Goal: Information Seeking & Learning: Learn about a topic

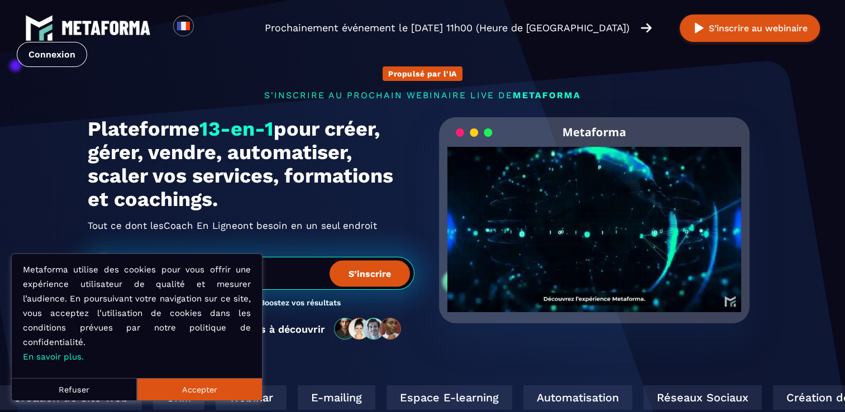
click at [74, 386] on button "Refuser" at bounding box center [74, 389] width 125 height 22
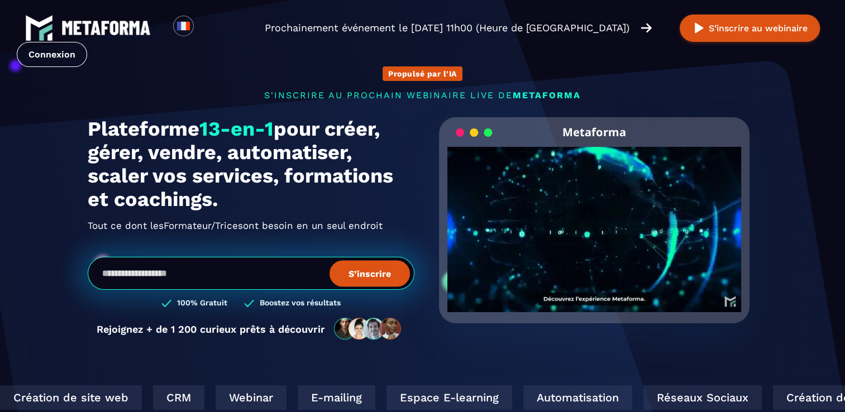
click at [604, 229] on video "Your browser does not support the video tag." at bounding box center [594, 220] width 294 height 147
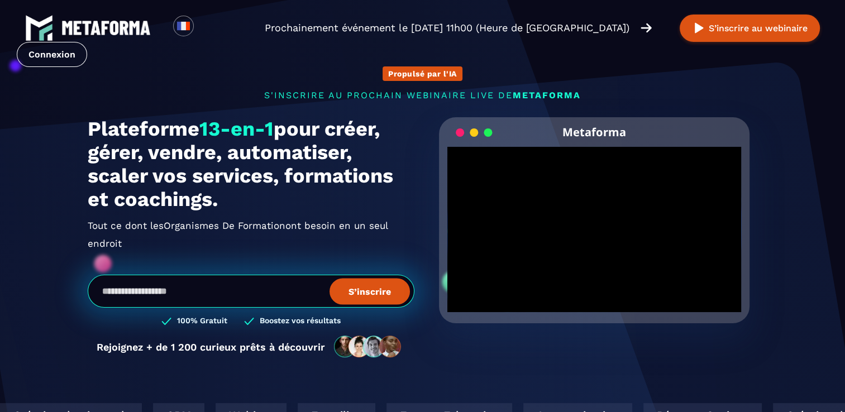
click at [583, 332] on div "Metaforma Click for sound @keyframes VOLUME_SMALL_WAVE_FLASH { 0% { opacity: 0;…" at bounding box center [594, 243] width 327 height 252
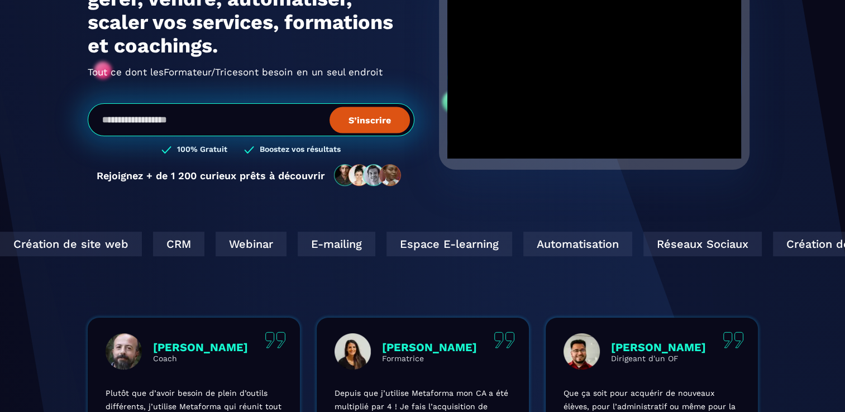
scroll to position [167, 0]
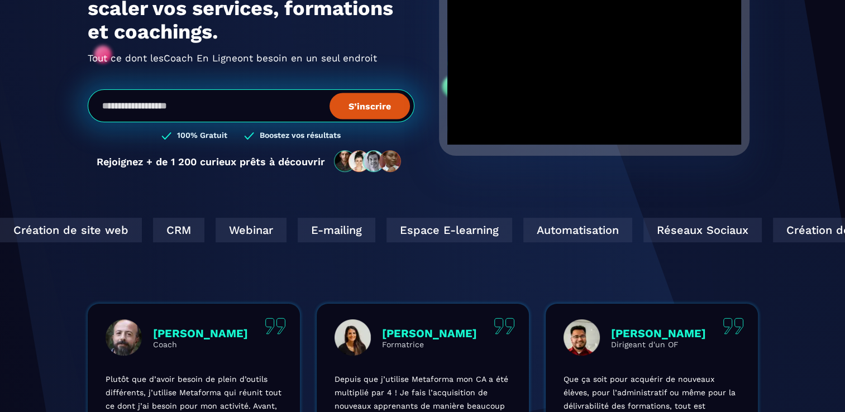
click at [831, 231] on div "CRM" at bounding box center [856, 230] width 51 height 25
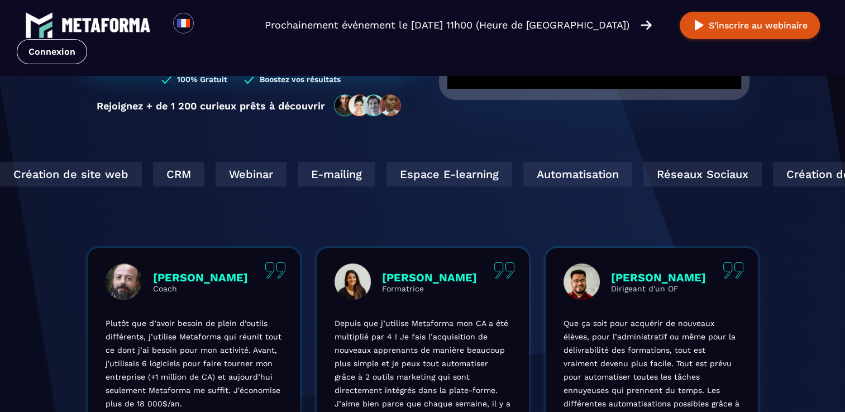
scroll to position [0, 0]
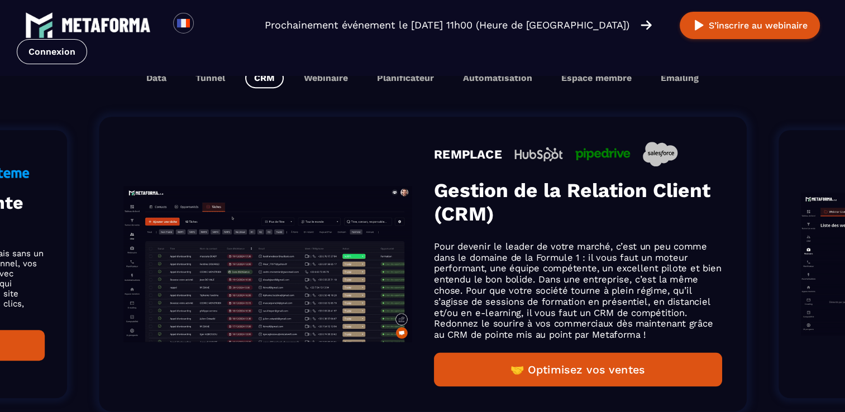
scroll to position [726, 0]
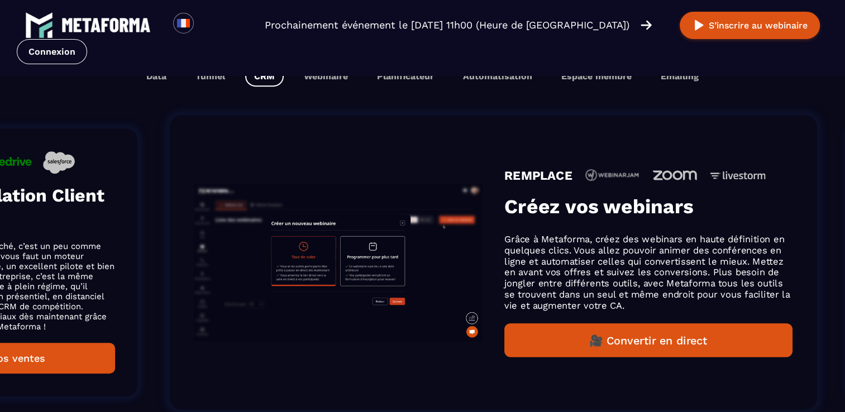
drag, startPoint x: 736, startPoint y: 280, endPoint x: 129, endPoint y: 304, distance: 607.4
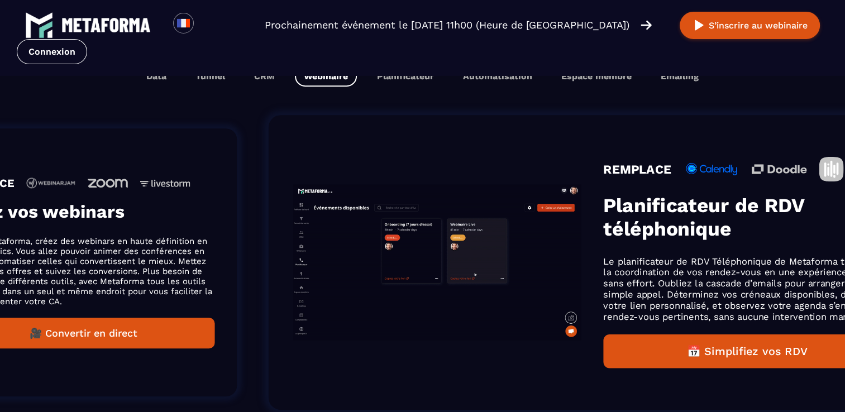
drag, startPoint x: 682, startPoint y: 265, endPoint x: 155, endPoint y: 294, distance: 527.8
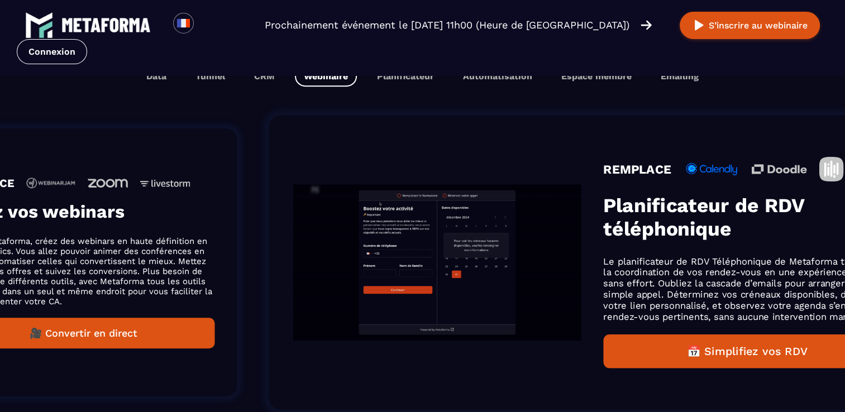
click at [155, 294] on p "Grâce à Metaforma, créez des webinars en haute définition en quelques clics. Vo…" at bounding box center [84, 271] width 262 height 70
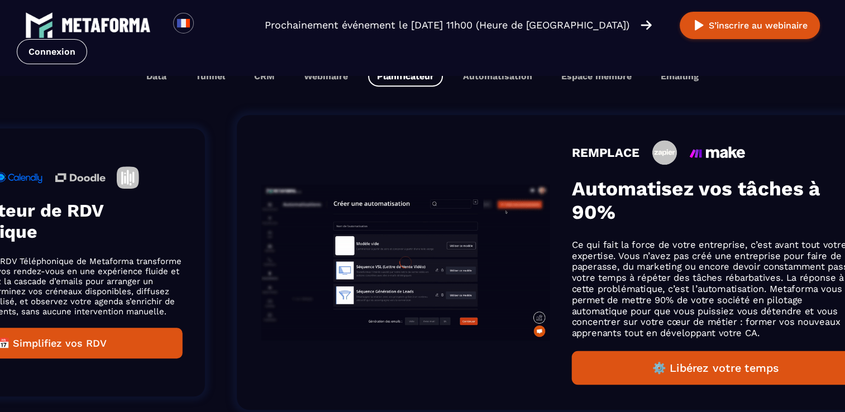
drag, startPoint x: 695, startPoint y: 229, endPoint x: 147, endPoint y: 253, distance: 547.7
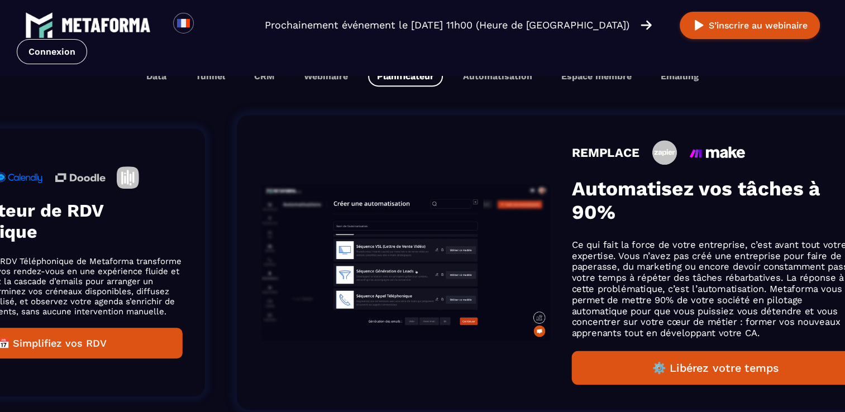
click at [171, 246] on div "REMPLACE Planificateur de RDV téléphonique Le planificateur de RDV Téléphonique…" at bounding box center [52, 262] width 262 height 192
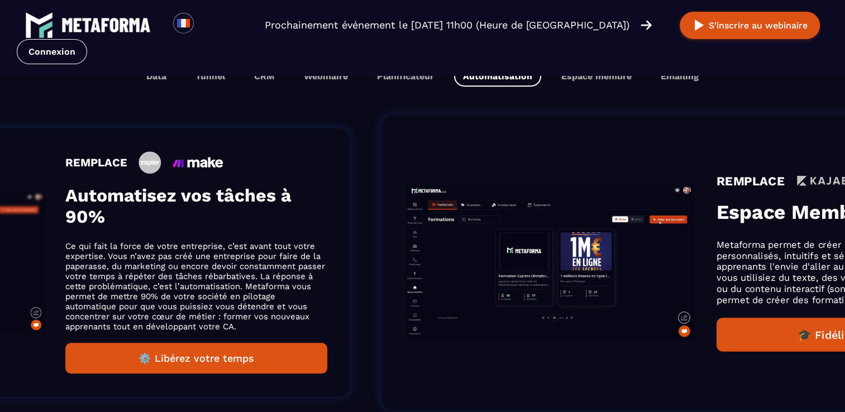
drag, startPoint x: 644, startPoint y: 205, endPoint x: 190, endPoint y: 238, distance: 455.1
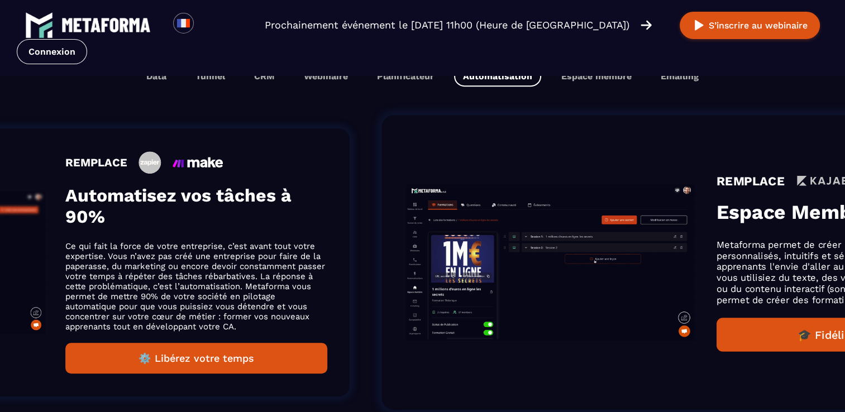
click at [233, 233] on div "REMPLACE Automatisez vos tâches à 90% Ce qui fait la force de votre entreprise,…" at bounding box center [196, 262] width 262 height 222
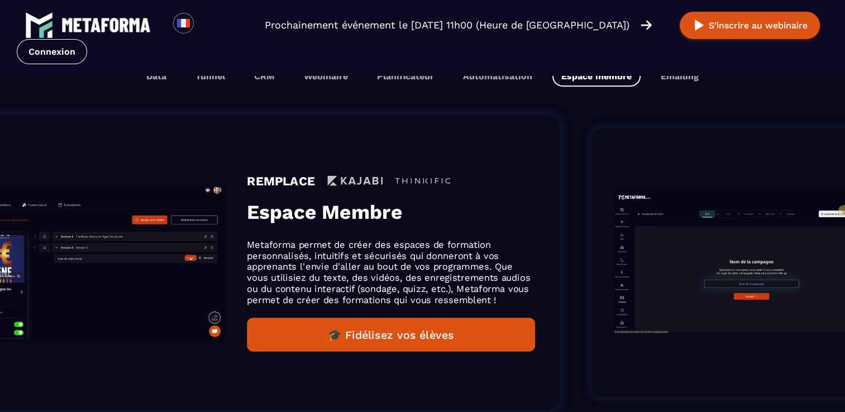
drag, startPoint x: 672, startPoint y: 197, endPoint x: 313, endPoint y: 201, distance: 359.6
click at [353, 195] on div "REMPLACE Espace Membre Metaforma permet de créer des espaces de formation perso…" at bounding box center [391, 263] width 288 height 178
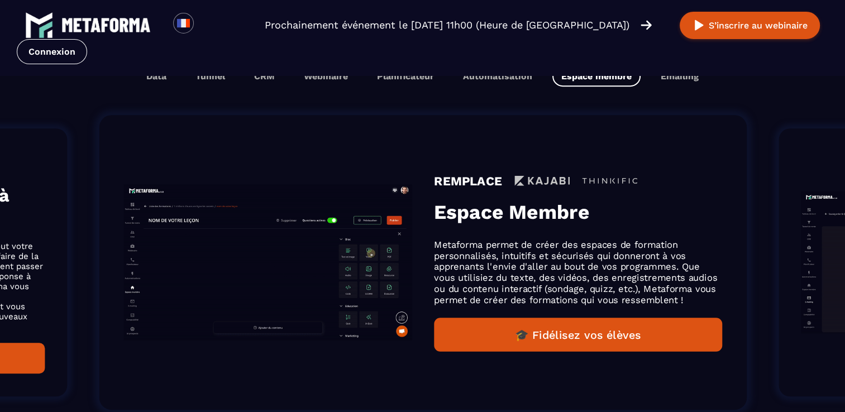
drag, startPoint x: 690, startPoint y: 216, endPoint x: 509, endPoint y: 218, distance: 180.3
click at [521, 218] on h3 "Espace Membre" at bounding box center [578, 211] width 288 height 23
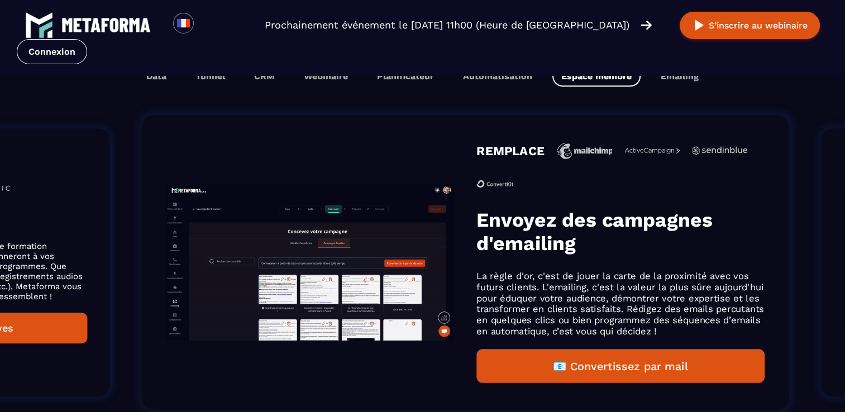
drag, startPoint x: 605, startPoint y: 216, endPoint x: 0, endPoint y: 232, distance: 605.4
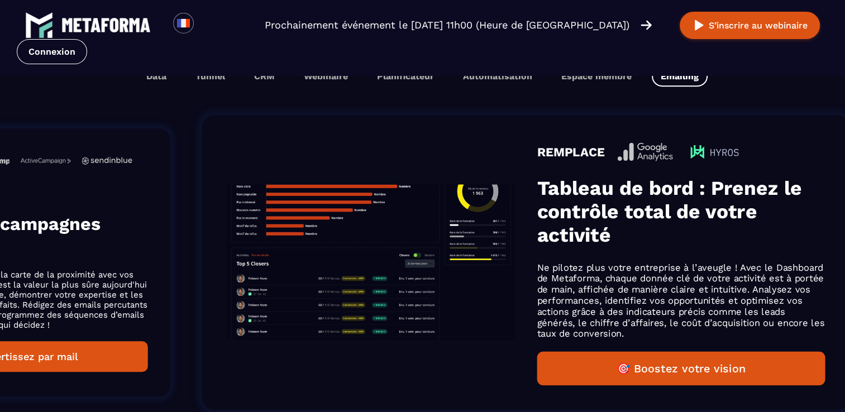
drag, startPoint x: 545, startPoint y: 195, endPoint x: -2, endPoint y: 202, distance: 547.2
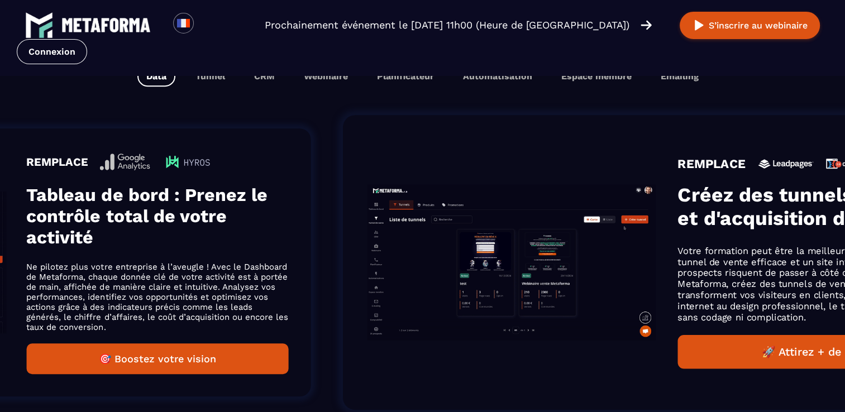
drag, startPoint x: 515, startPoint y: 186, endPoint x: 109, endPoint y: 193, distance: 405.9
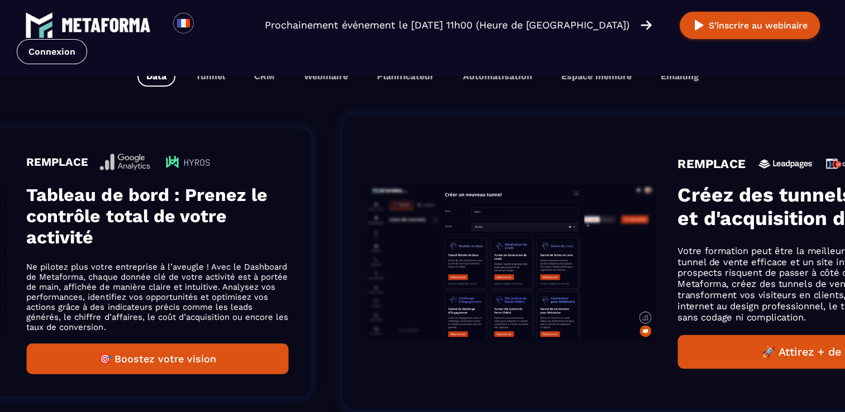
click at [109, 193] on h3 "Tableau de bord : Prenez le contrôle total de votre activité" at bounding box center [158, 216] width 262 height 64
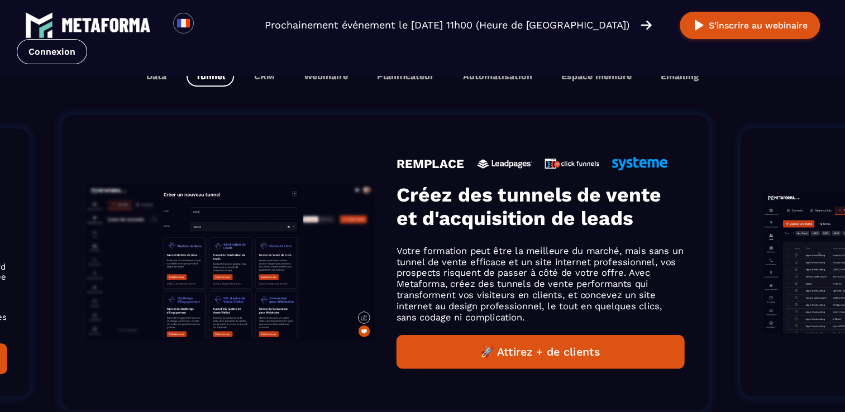
drag, startPoint x: 641, startPoint y: 205, endPoint x: 604, endPoint y: 213, distance: 37.6
click at [604, 213] on h3 "Créez des tunnels de vente et d'acquisition de leads" at bounding box center [540, 206] width 288 height 47
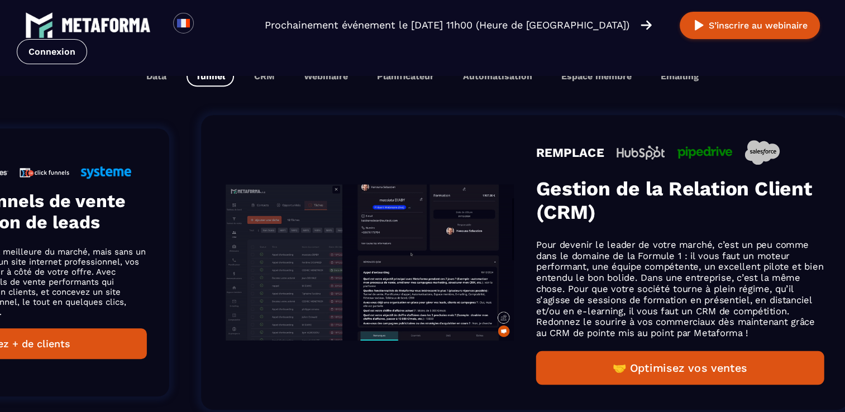
drag, startPoint x: 605, startPoint y: 208, endPoint x: 57, endPoint y: 226, distance: 548.0
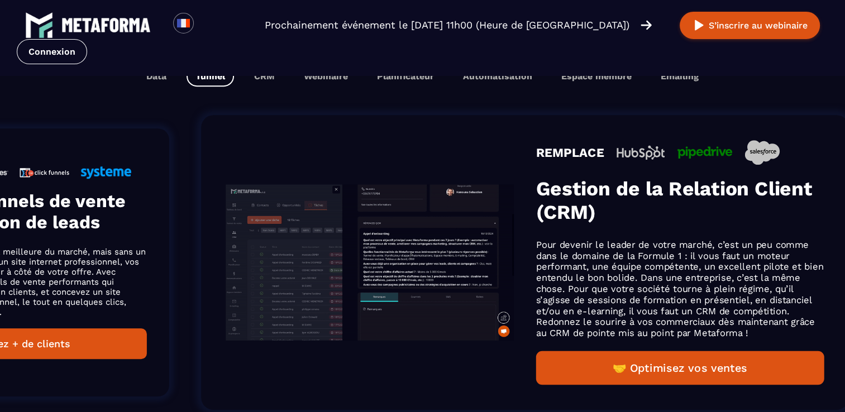
click at [57, 226] on h3 "Créez des tunnels de vente et d'acquisition de leads" at bounding box center [16, 211] width 262 height 42
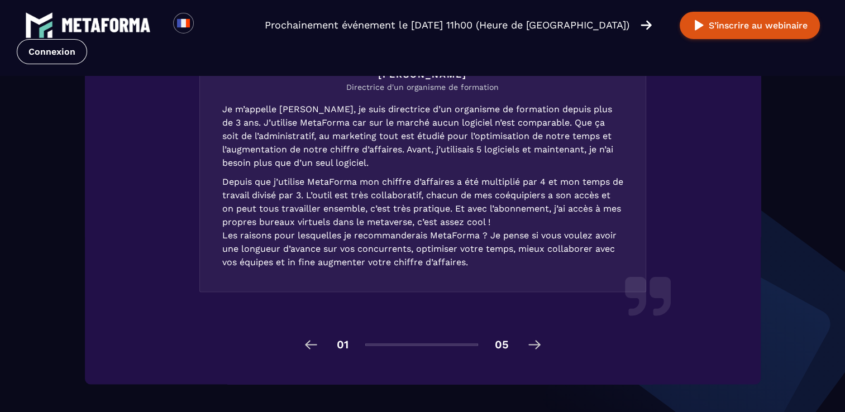
scroll to position [1675, 0]
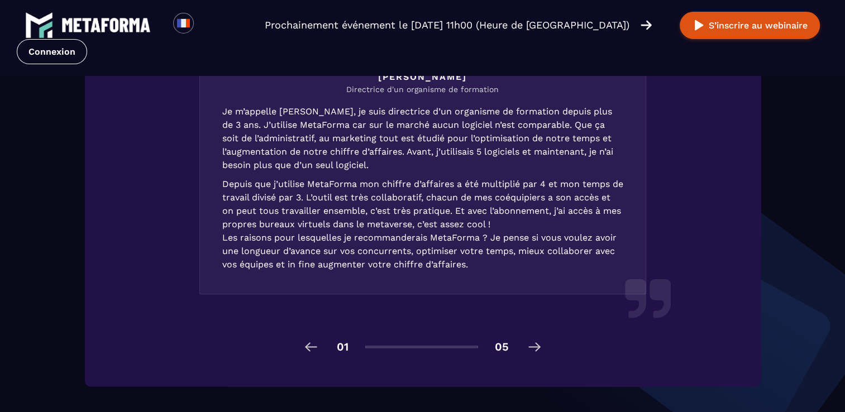
click at [538, 342] on img at bounding box center [534, 347] width 18 height 18
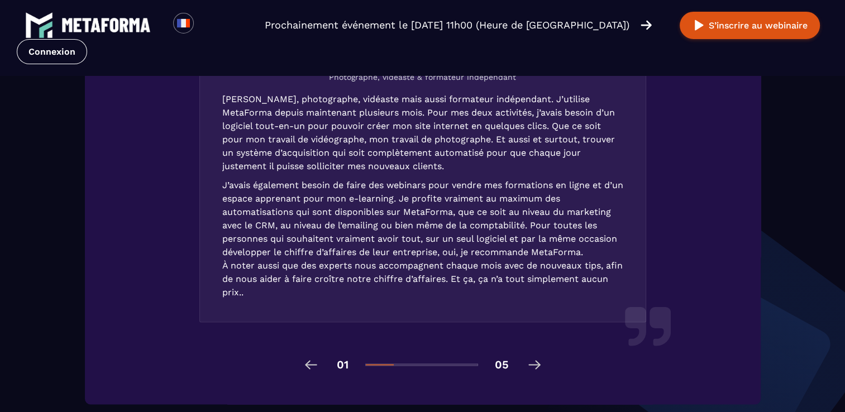
click at [530, 346] on li "Mickael Photographe, vidéaste & formateur indépendant Mickael, photographe, vid…" at bounding box center [423, 65] width 614 height 582
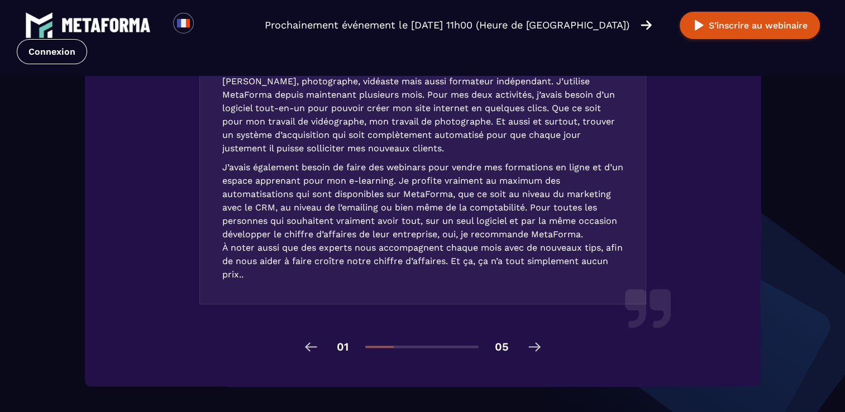
click at [533, 345] on img at bounding box center [534, 347] width 18 height 18
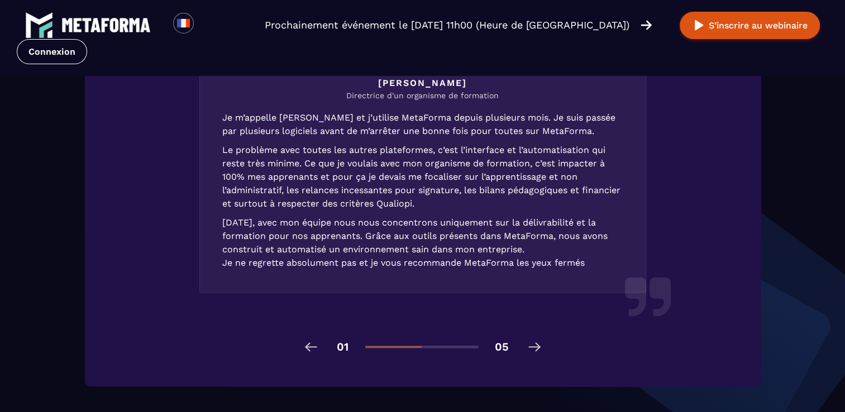
scroll to position [1657, 0]
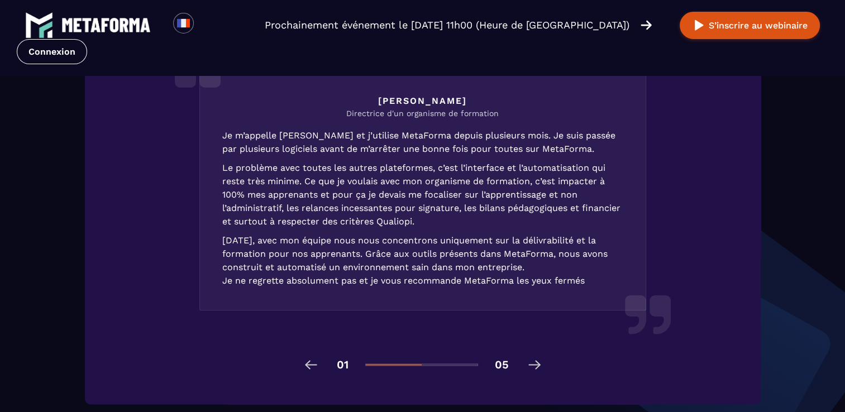
click at [533, 366] on img at bounding box center [534, 365] width 18 height 18
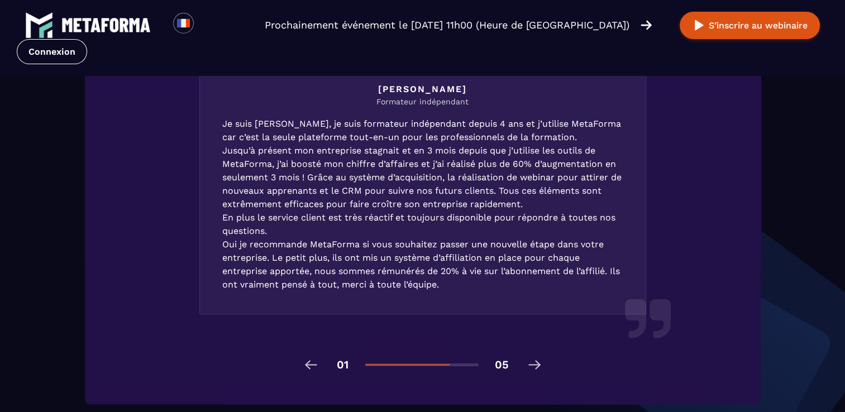
click at [534, 363] on img at bounding box center [534, 365] width 18 height 18
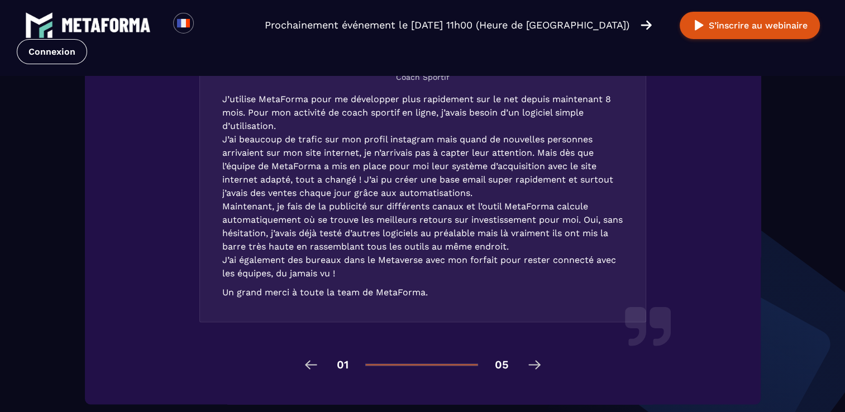
click at [532, 368] on img at bounding box center [534, 365] width 18 height 18
click at [530, 364] on img at bounding box center [534, 365] width 18 height 18
click at [308, 360] on img at bounding box center [311, 365] width 18 height 18
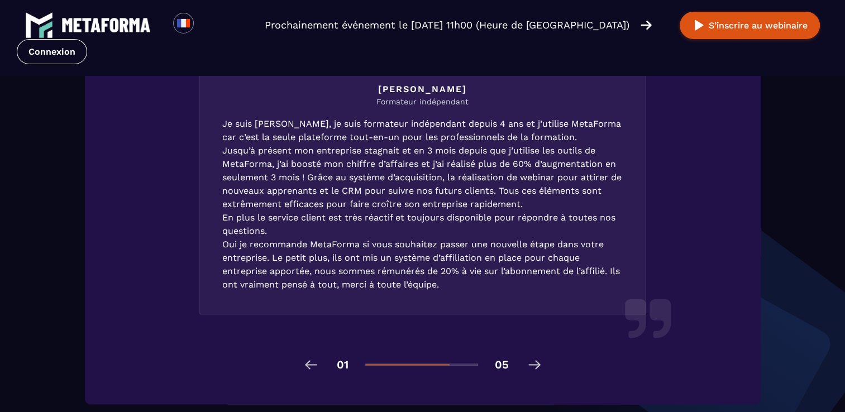
click at [308, 360] on img at bounding box center [311, 365] width 18 height 18
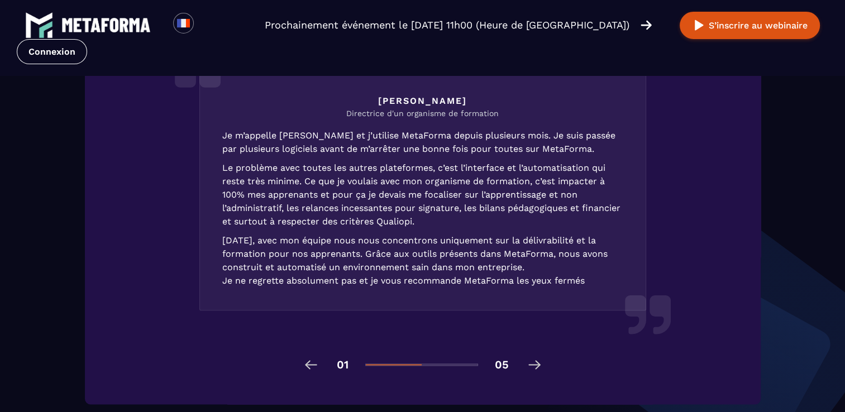
click at [308, 360] on img at bounding box center [311, 365] width 18 height 18
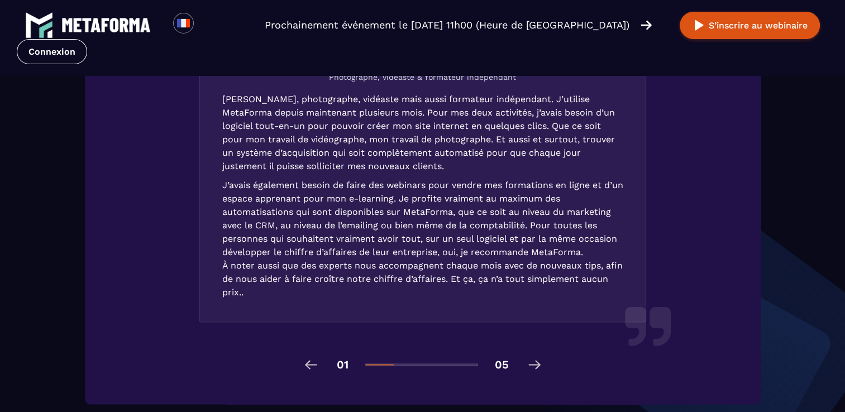
click at [308, 360] on img at bounding box center [311, 365] width 18 height 18
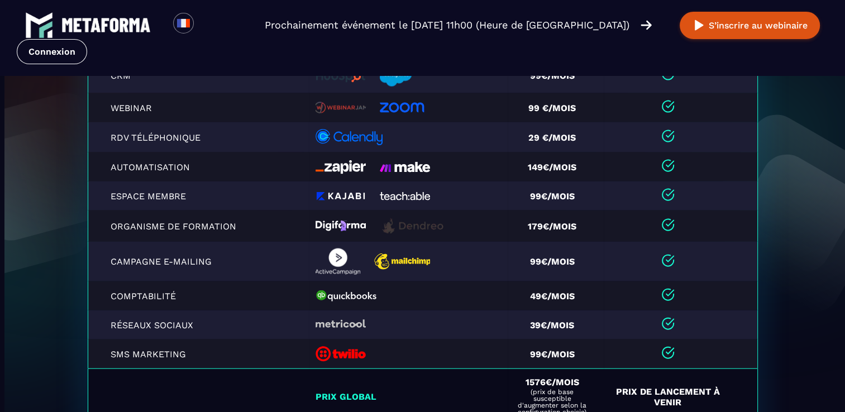
scroll to position [0, 0]
